Goal: Information Seeking & Learning: Learn about a topic

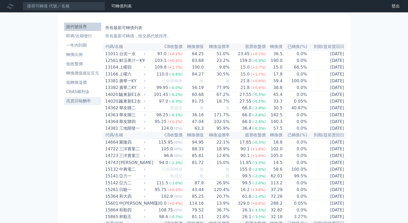
click at [85, 102] on li "高賣回報酬率" at bounding box center [82, 101] width 37 height 6
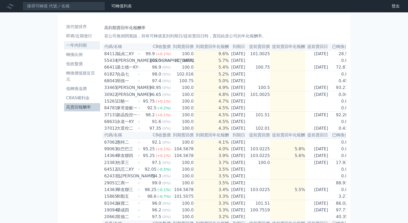
click at [90, 45] on li "一年內到期" at bounding box center [82, 45] width 36 height 6
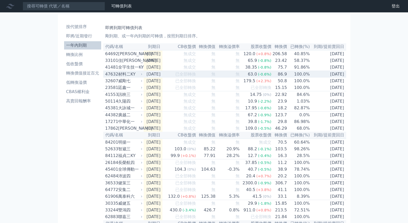
click at [298, 78] on td "100.0%" at bounding box center [298, 74] width 23 height 7
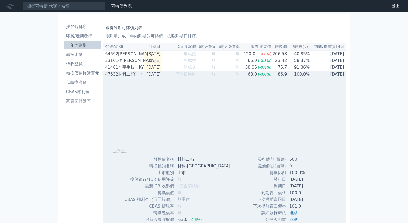
click at [298, 78] on td "100.0%" at bounding box center [298, 74] width 23 height 7
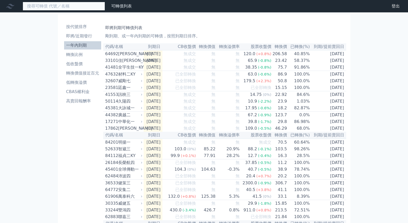
click at [76, 9] on input at bounding box center [64, 6] width 82 height 9
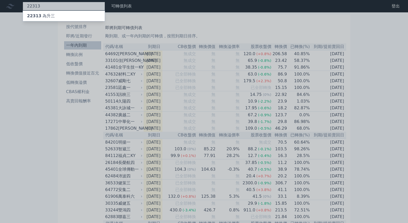
type input "22313"
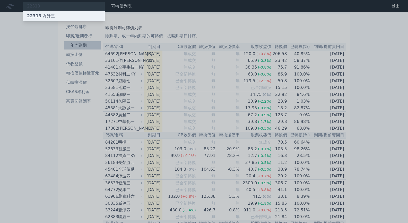
click at [68, 17] on div "22313 為升三" at bounding box center [64, 16] width 82 height 10
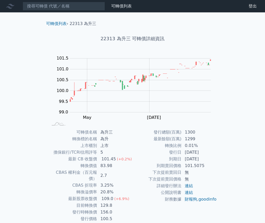
click at [129, 162] on td "101.45 (+0.2%)" at bounding box center [114, 159] width 35 height 7
click at [122, 160] on span "(+0.2%)" at bounding box center [124, 159] width 15 height 4
click at [137, 177] on td "下次提前賣回價格" at bounding box center [157, 179] width 49 height 7
click at [119, 196] on span "(+6.9%)" at bounding box center [121, 198] width 15 height 4
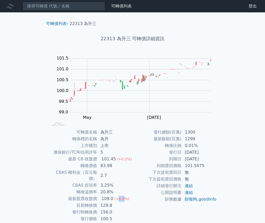
click at [119, 196] on span "(+6.9%)" at bounding box center [121, 198] width 15 height 4
click at [144, 164] on td "到期賣回價格" at bounding box center [157, 165] width 49 height 7
click at [104, 161] on div "101.45" at bounding box center [108, 159] width 16 height 6
drag, startPoint x: 104, startPoint y: 159, endPoint x: 128, endPoint y: 160, distance: 24.0
click at [128, 160] on td "101.45 (+0.2%)" at bounding box center [114, 159] width 35 height 7
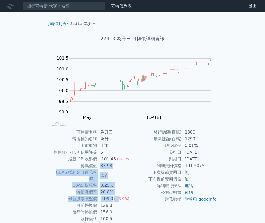
drag, startPoint x: 101, startPoint y: 165, endPoint x: 116, endPoint y: 190, distance: 29.4
click at [116, 190] on tbody "可轉債名稱 為升三 轉換標的名稱 為升 上市櫃別 上市 擔保銀行/TCRI信用評等 5 最新 CB 收盤價 101.45 (+0.2%) 轉換價值 83.98…" at bounding box center [90, 175] width 84 height 93
click at [119, 188] on td "20.8%" at bounding box center [114, 191] width 35 height 7
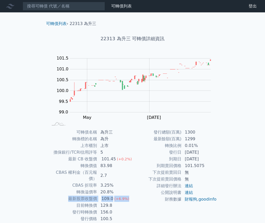
drag, startPoint x: 70, startPoint y: 193, endPoint x: 131, endPoint y: 194, distance: 61.0
click at [131, 195] on tr "最新股票收盤價 109.0 (+6.9%)" at bounding box center [90, 198] width 84 height 7
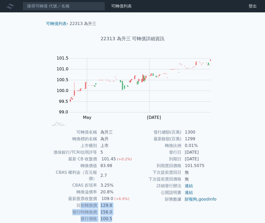
drag, startPoint x: 82, startPoint y: 201, endPoint x: 120, endPoint y: 210, distance: 39.3
click at [116, 212] on tbody "可轉債名稱 為升三 轉換標的名稱 為升 上市櫃別 上市 擔保銀行/TCRI信用評等 5 最新 CB 收盤價 101.45 (+0.2%) 轉換價值 83.98…" at bounding box center [90, 175] width 84 height 93
